Goal: Task Accomplishment & Management: Use online tool/utility

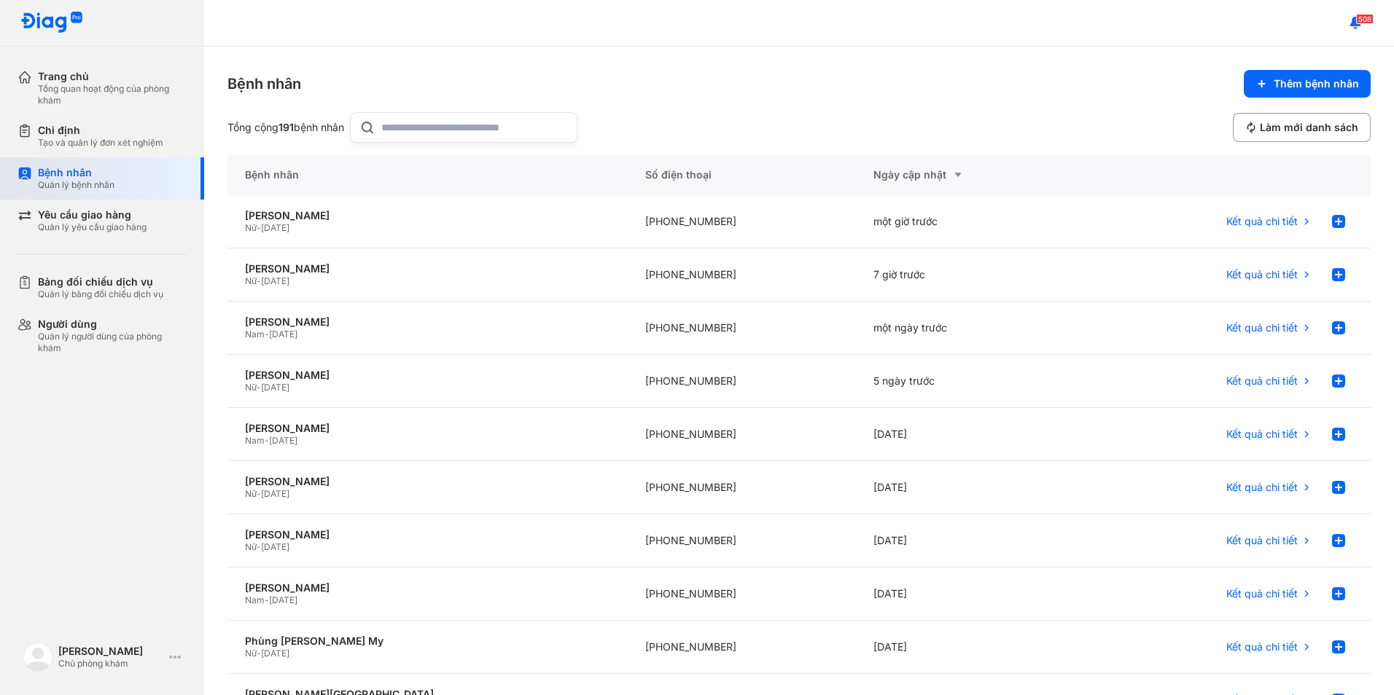
click at [94, 189] on div "Quản lý bệnh nhân" at bounding box center [76, 185] width 77 height 12
click at [428, 120] on input "text" at bounding box center [474, 127] width 187 height 29
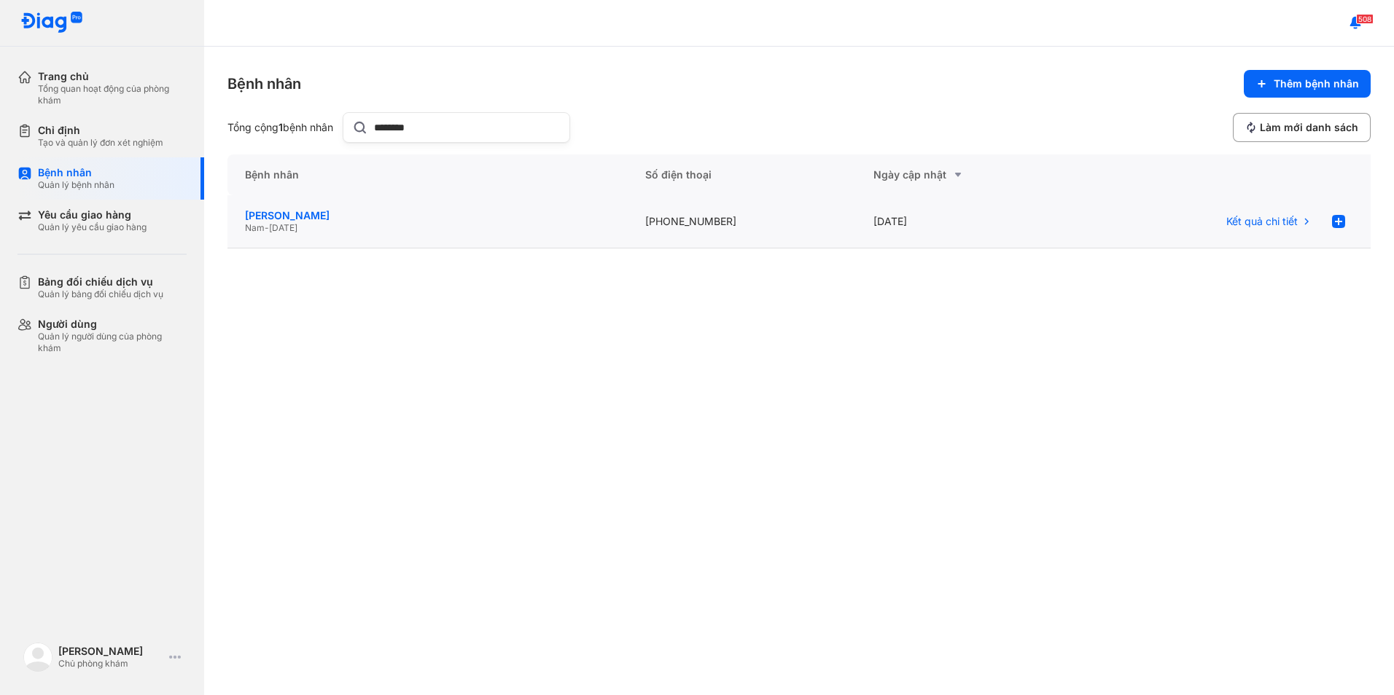
type input "********"
click at [331, 214] on div "[PERSON_NAME]" at bounding box center [427, 215] width 365 height 13
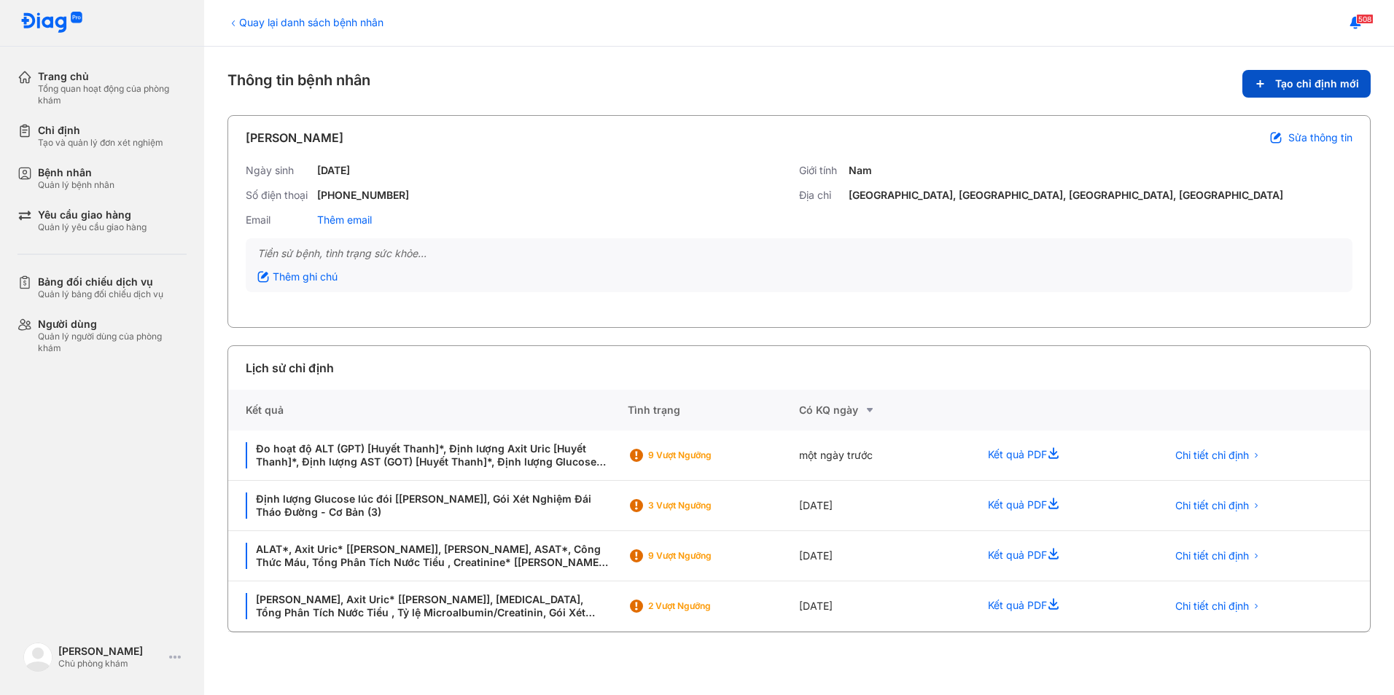
click at [1352, 85] on span "Tạo chỉ định mới" at bounding box center [1317, 83] width 84 height 13
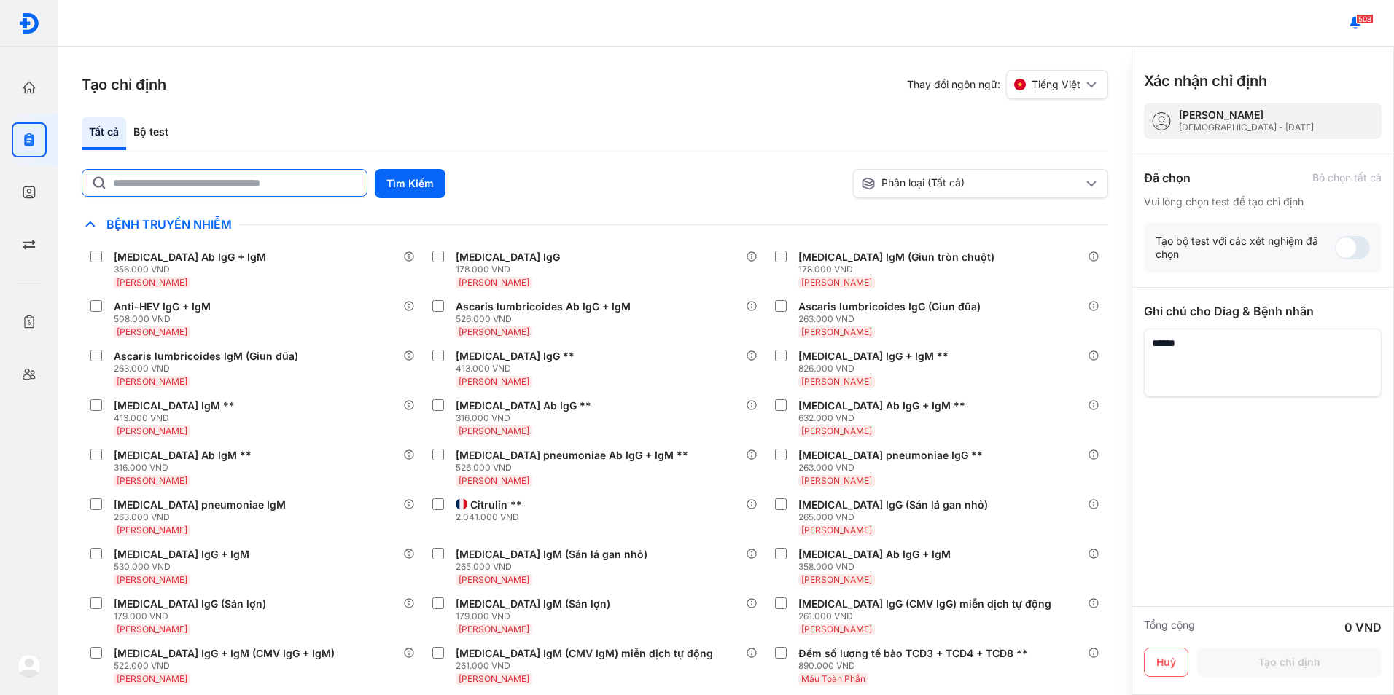
click at [272, 184] on input "text" at bounding box center [235, 183] width 245 height 26
click at [144, 129] on div "Bộ test" at bounding box center [151, 134] width 50 height 34
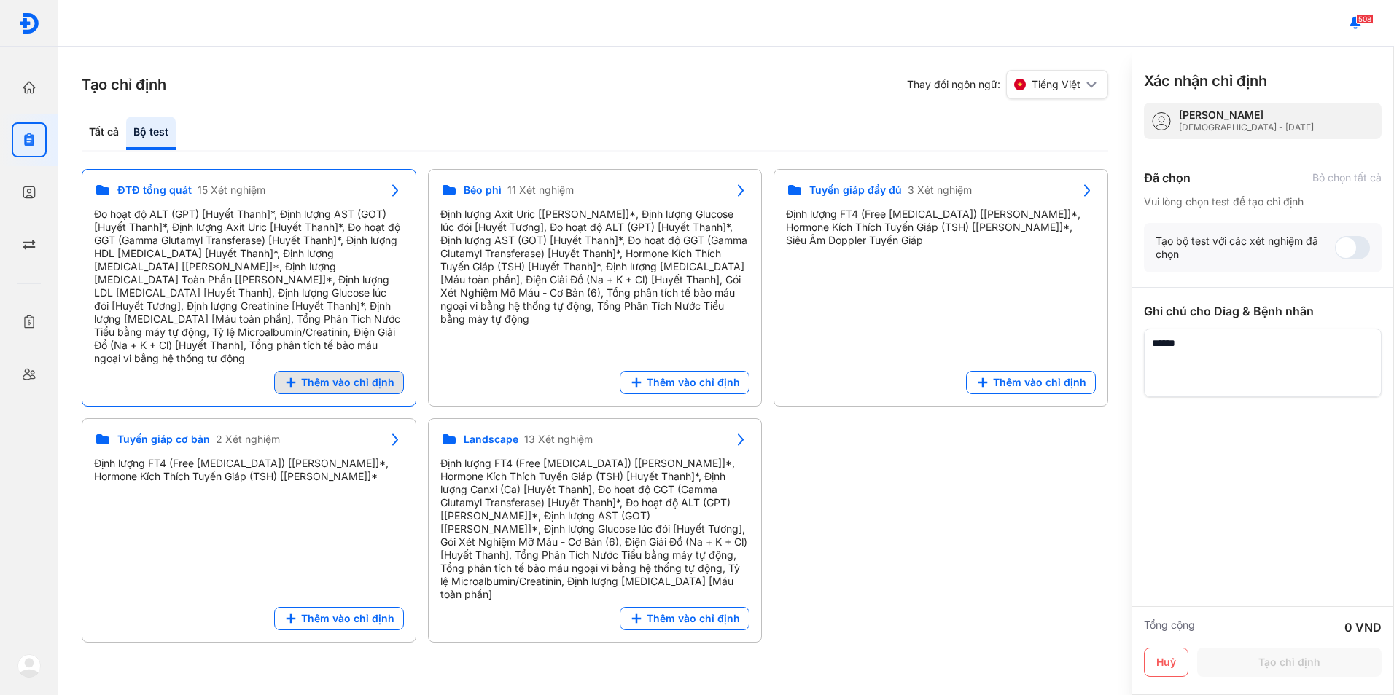
click at [346, 376] on span "Thêm vào chỉ định" at bounding box center [347, 382] width 93 height 13
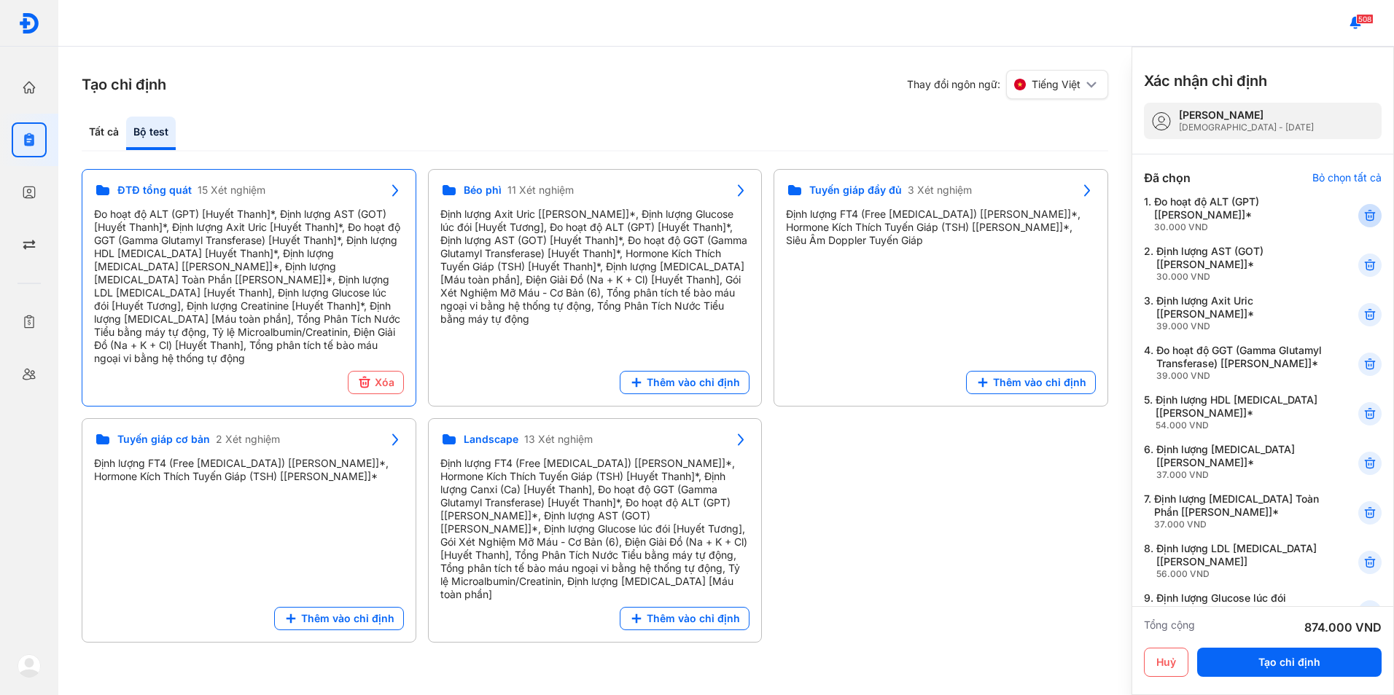
click at [1362, 216] on icon at bounding box center [1369, 215] width 15 height 15
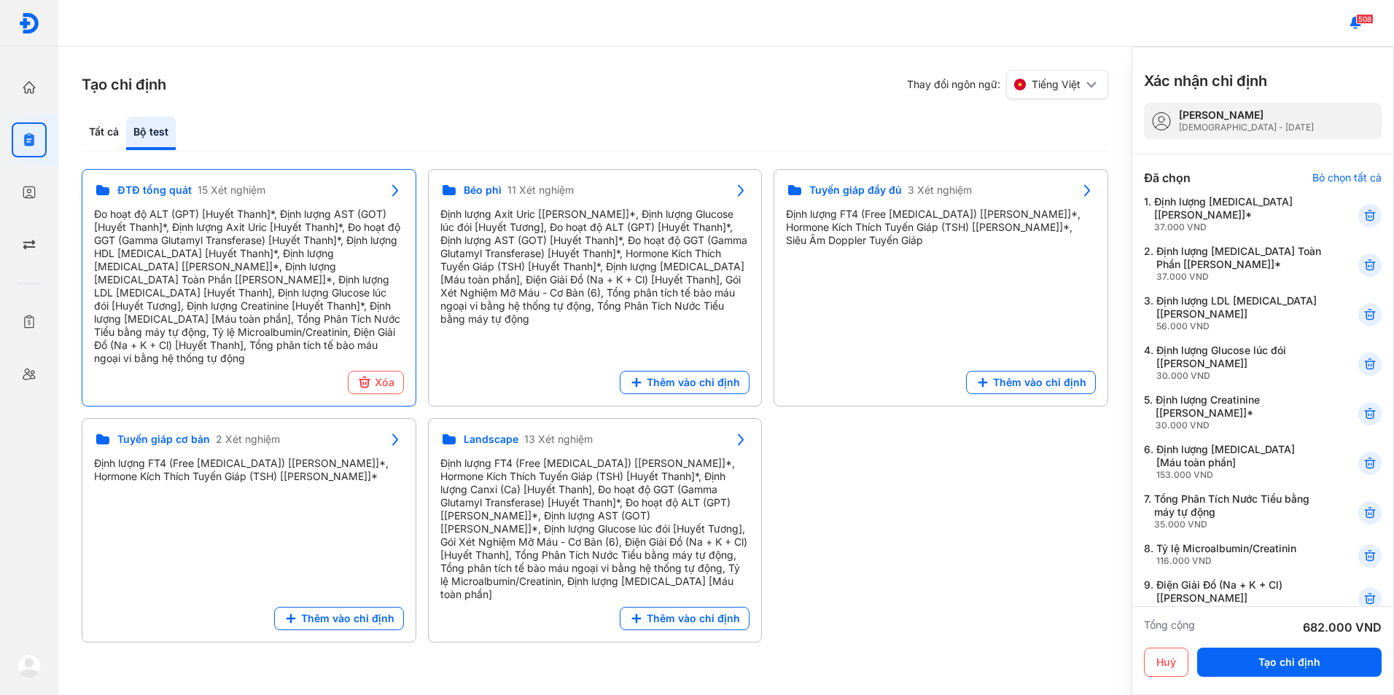
click at [1362, 216] on icon at bounding box center [1369, 215] width 15 height 15
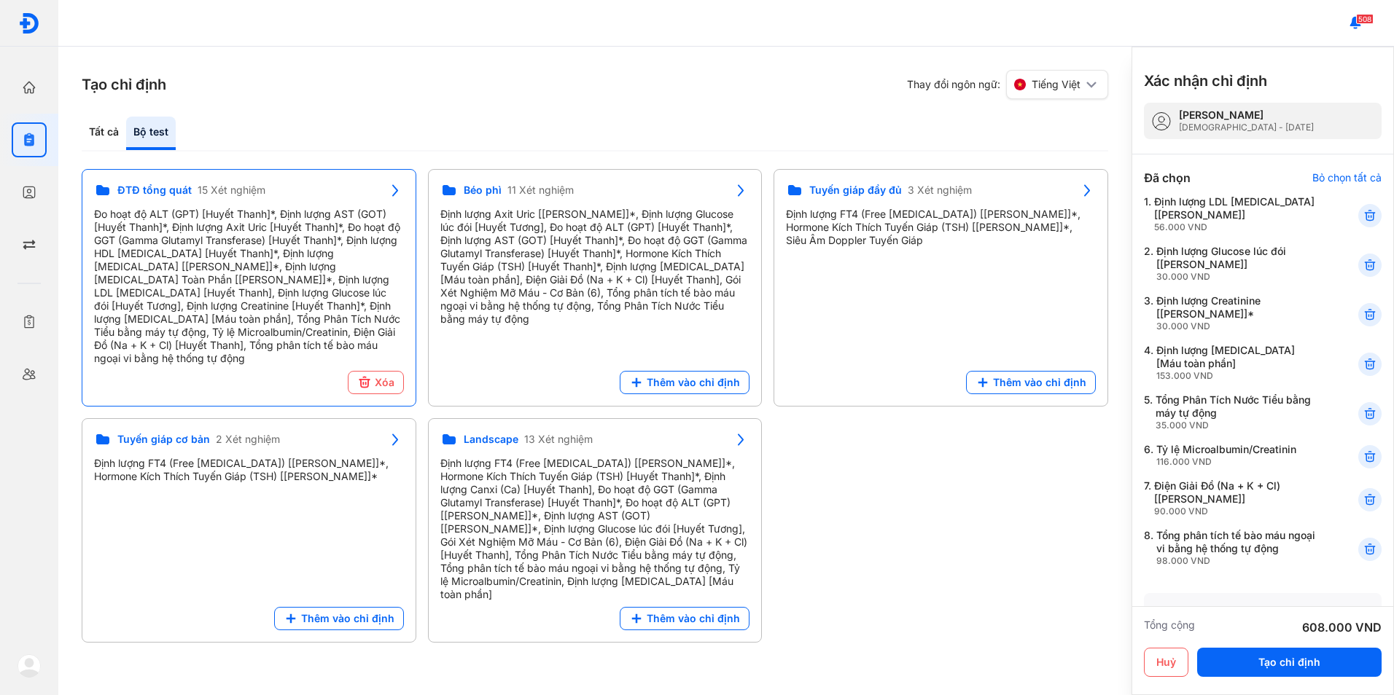
click at [1362, 216] on icon at bounding box center [1369, 215] width 15 height 15
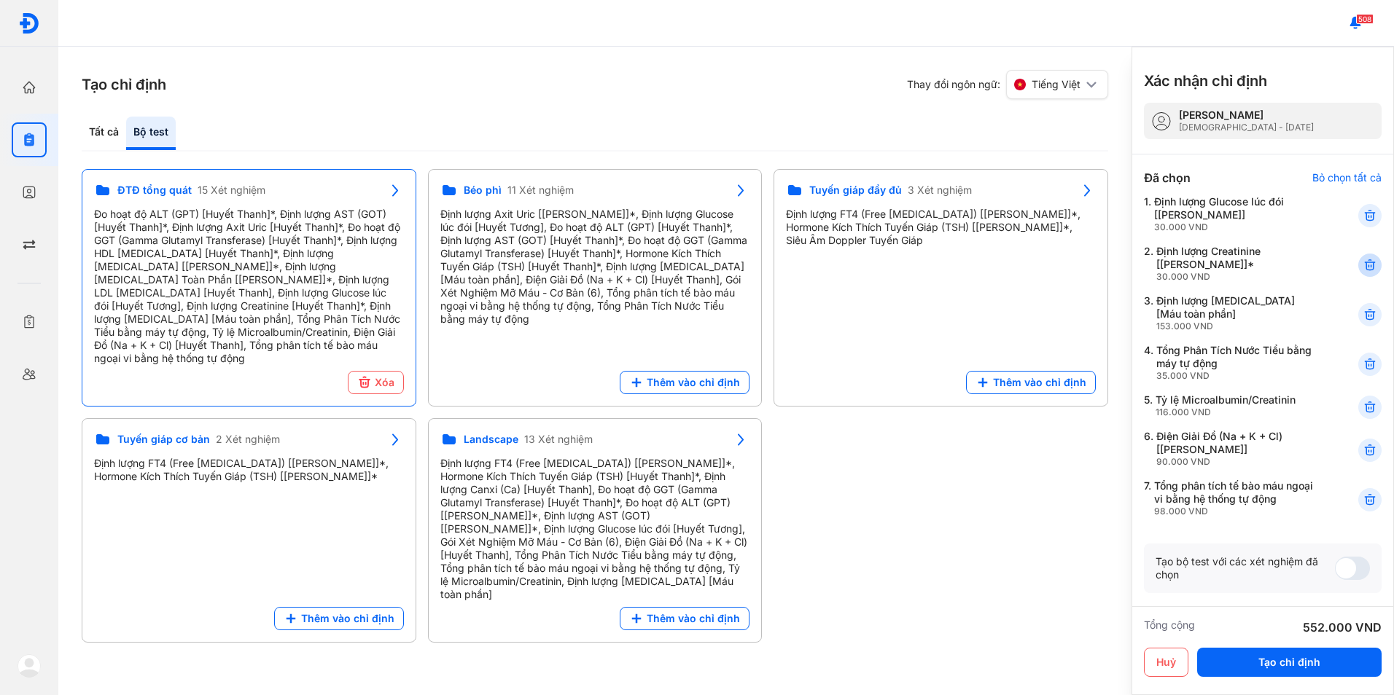
click at [1358, 274] on div at bounding box center [1369, 265] width 23 height 23
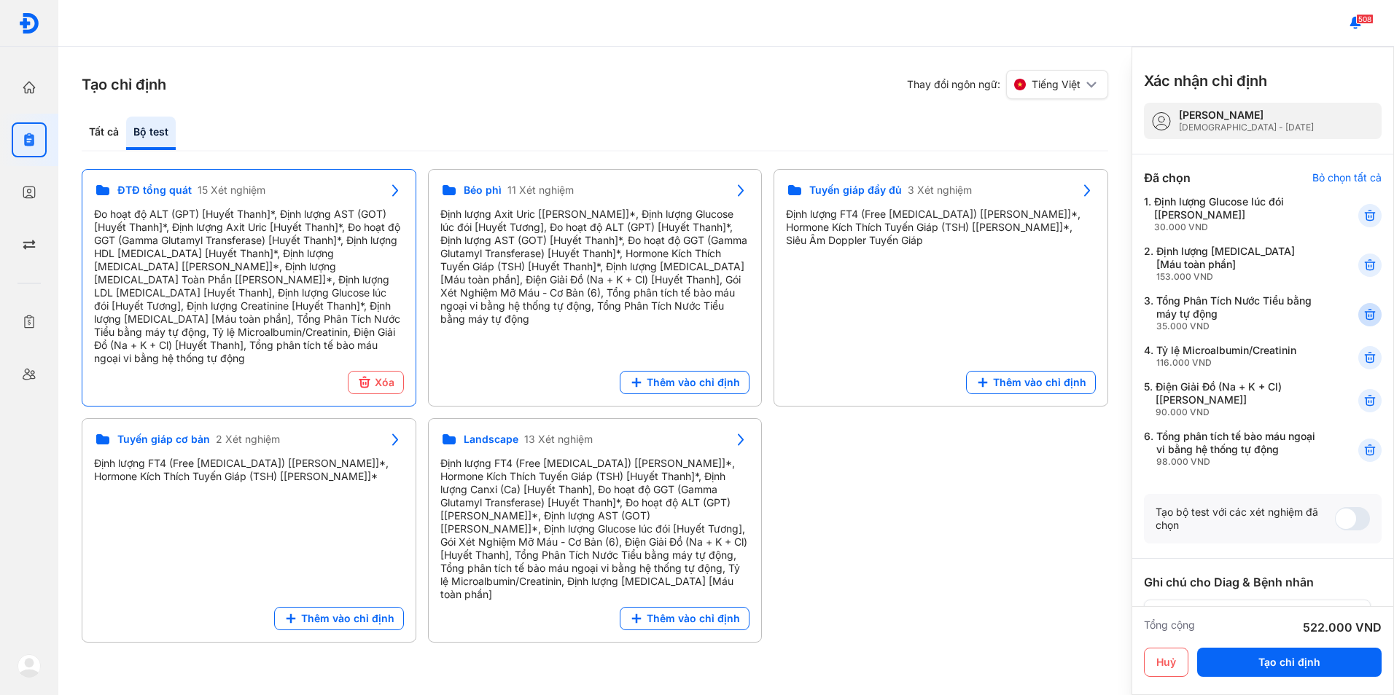
click at [1362, 311] on icon at bounding box center [1369, 315] width 15 height 15
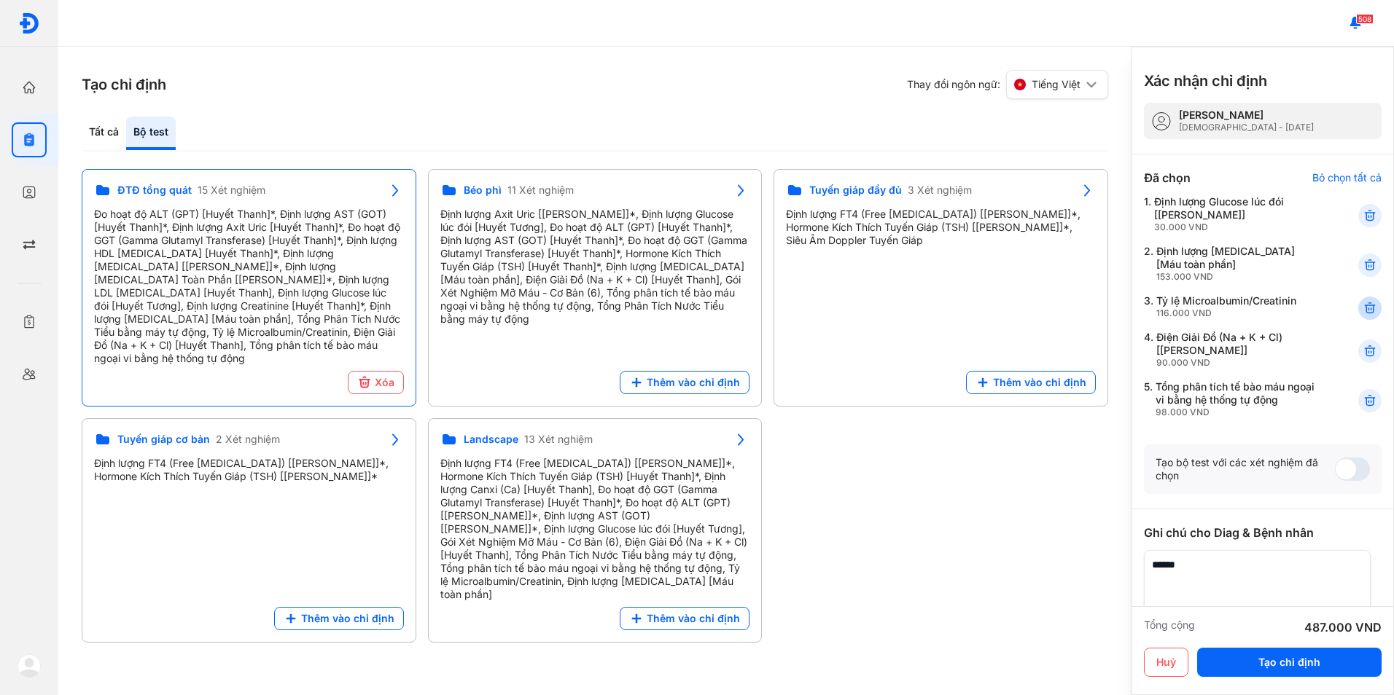
click at [1362, 302] on icon at bounding box center [1369, 308] width 15 height 15
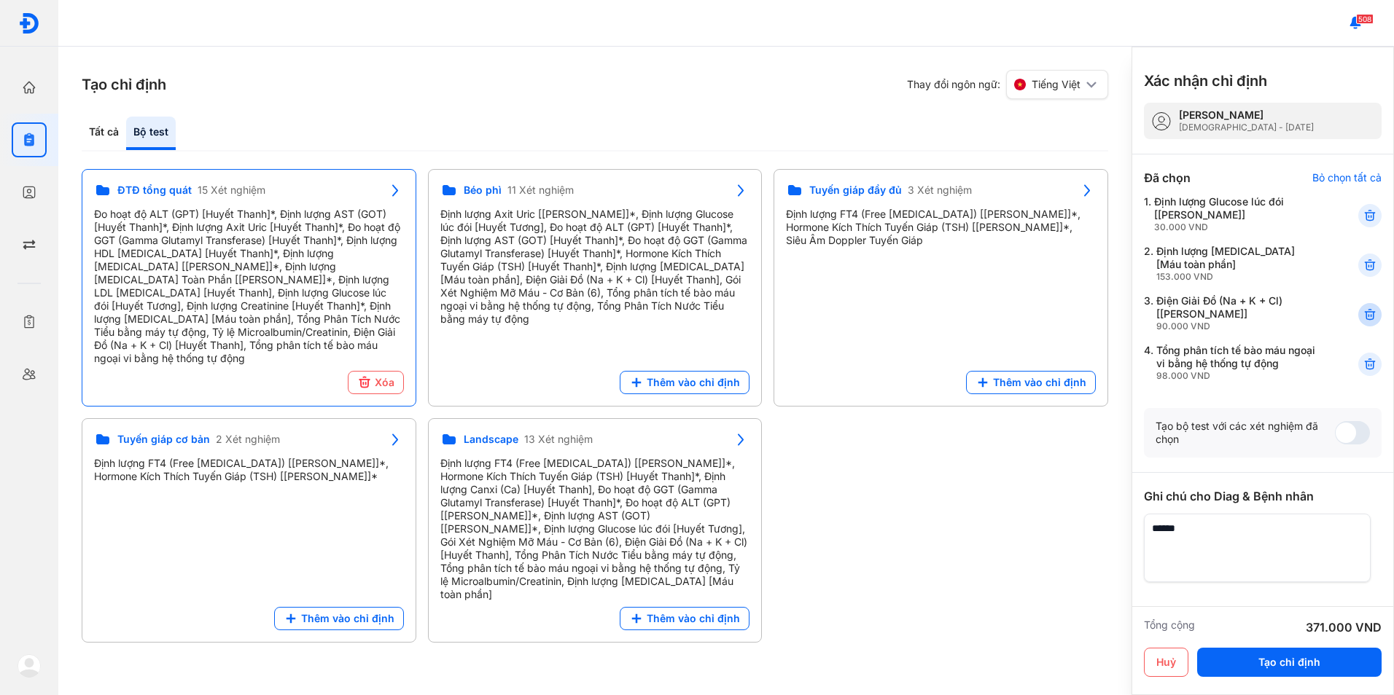
click at [1362, 319] on icon at bounding box center [1369, 315] width 15 height 15
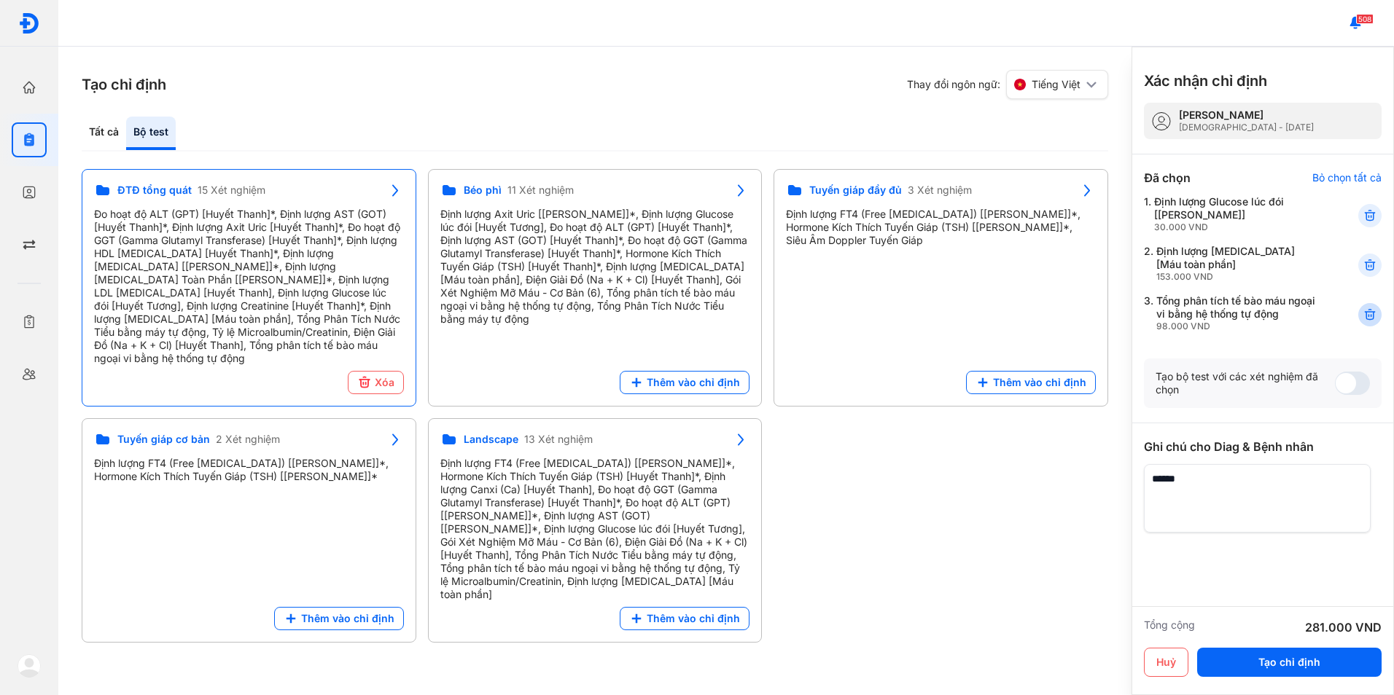
click at [1362, 314] on icon at bounding box center [1369, 315] width 15 height 15
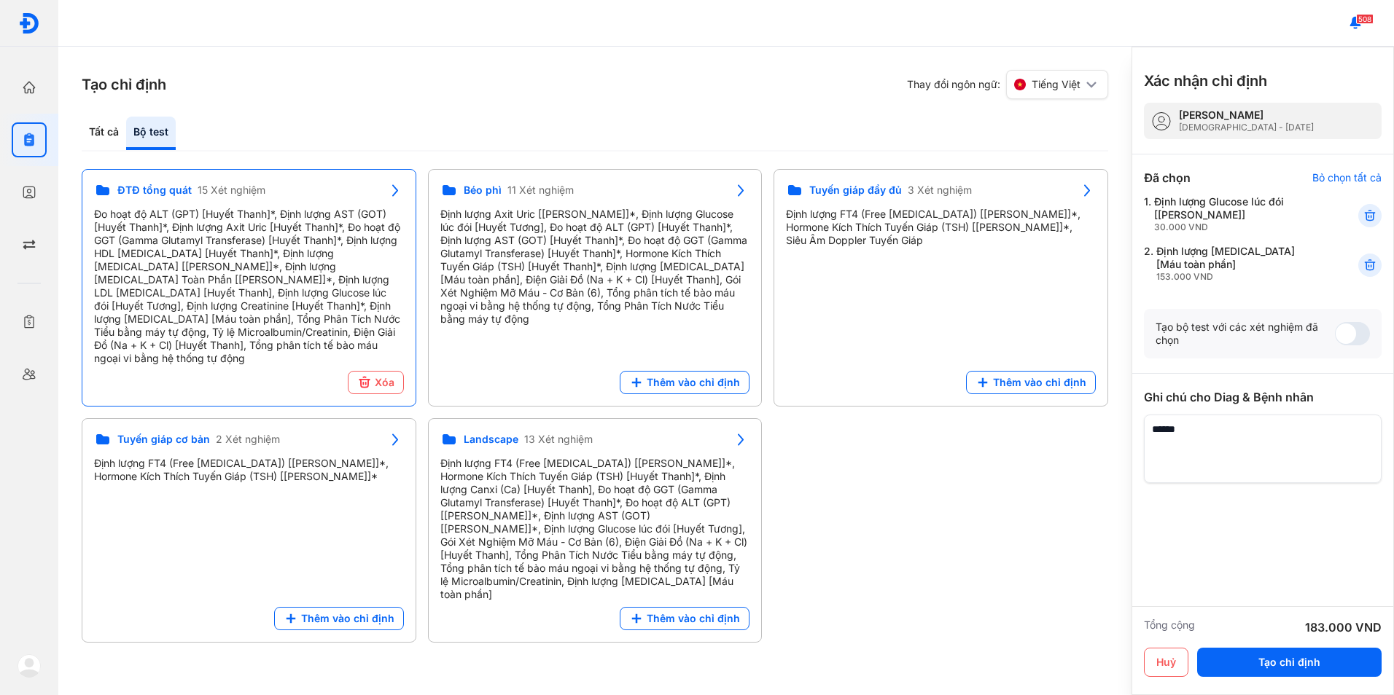
click at [1263, 469] on textarea at bounding box center [1263, 449] width 238 height 69
type textarea "**********"
click at [1301, 667] on button "Tạo chỉ định" at bounding box center [1289, 662] width 184 height 29
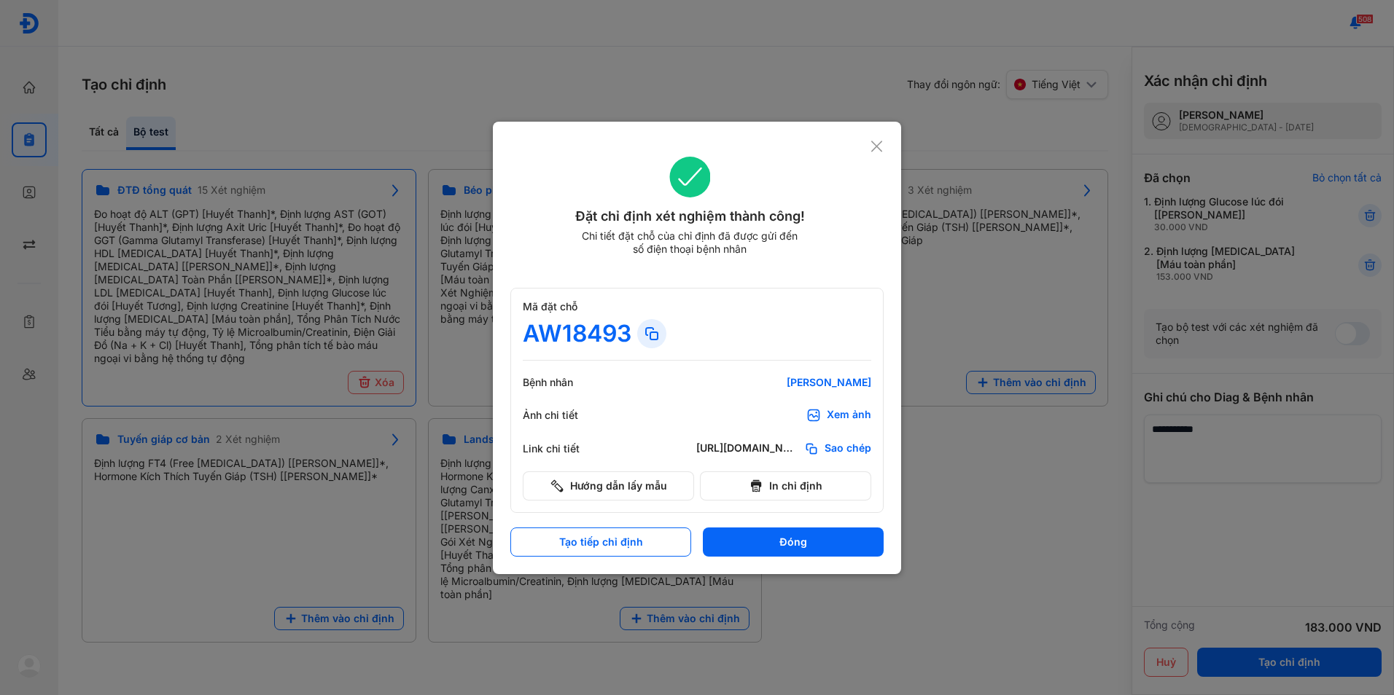
click at [851, 411] on div "Xem ảnh" at bounding box center [849, 415] width 44 height 15
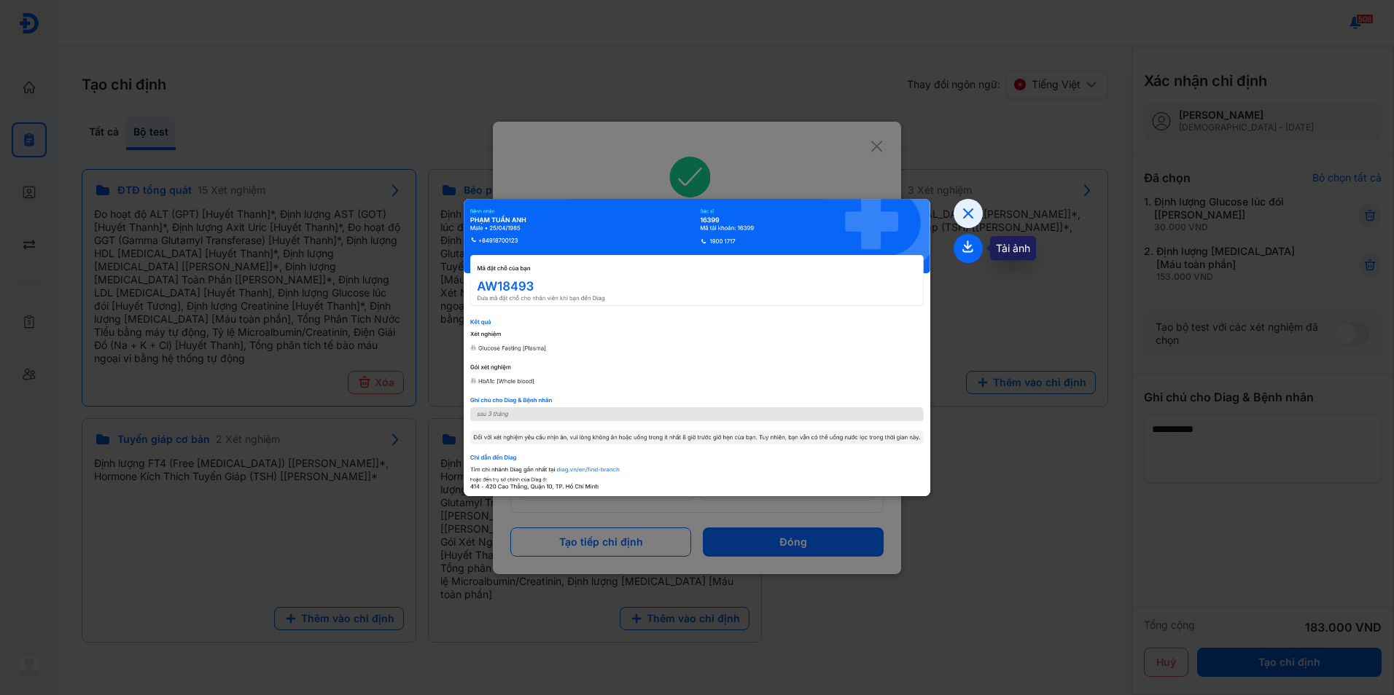
click at [979, 252] on icon at bounding box center [967, 248] width 29 height 29
click at [971, 205] on icon at bounding box center [967, 213] width 29 height 29
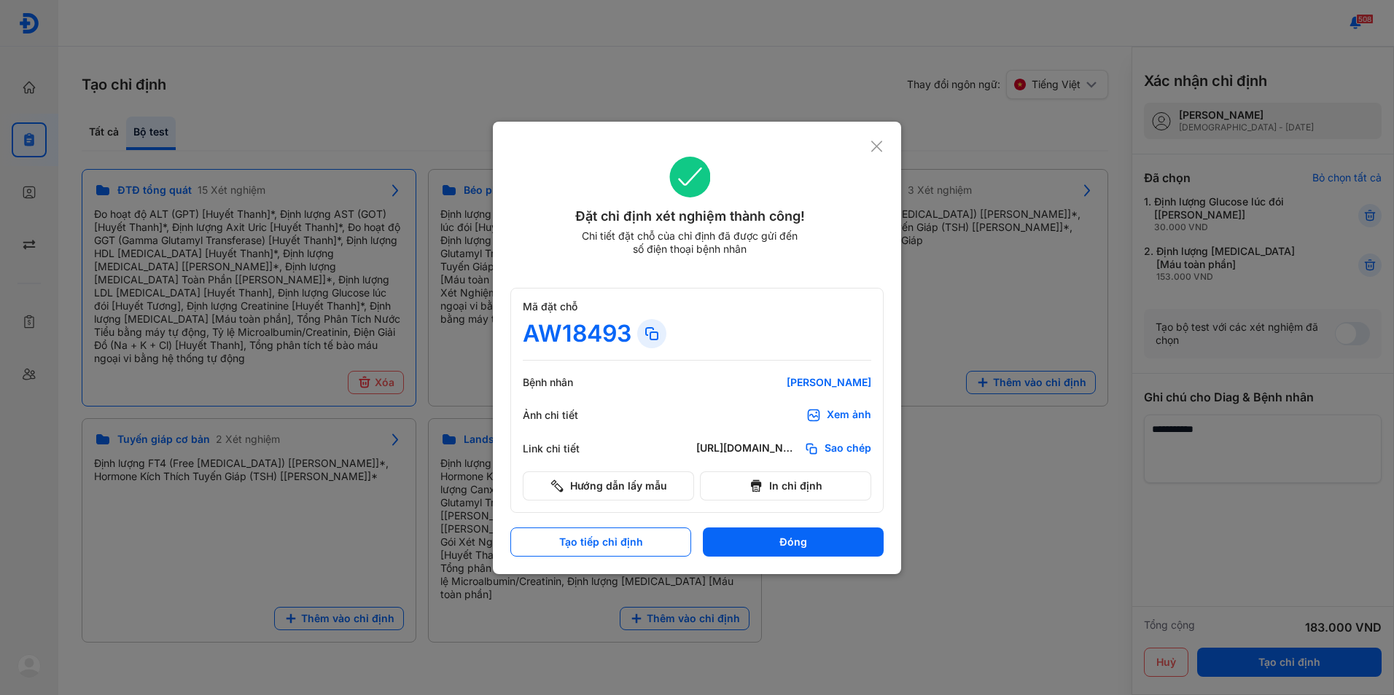
click at [879, 149] on use at bounding box center [876, 146] width 11 height 11
